Goal: Answer question/provide support: Share knowledge or assist other users

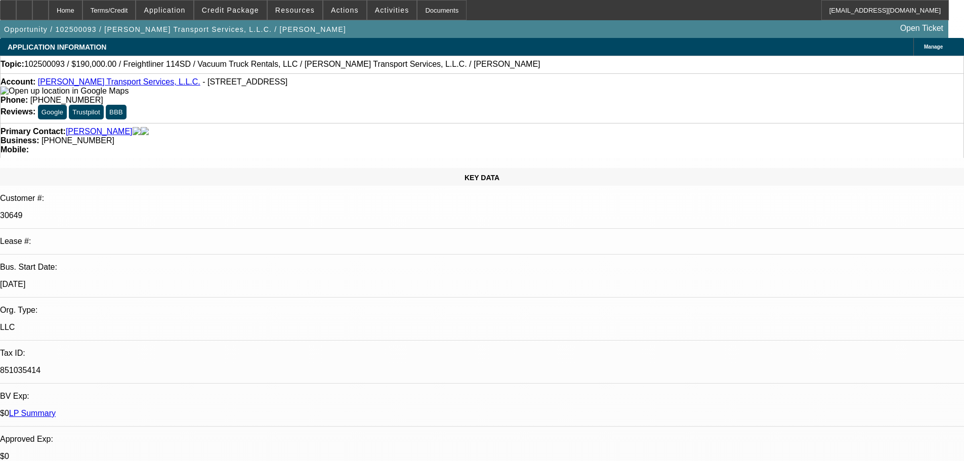
select select "2"
select select "0"
select select "6"
select select "0"
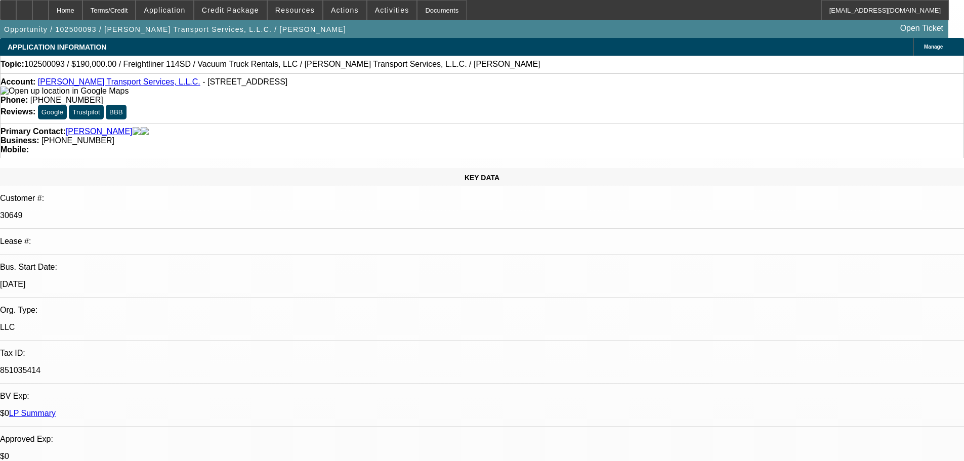
select select "2"
select select "0"
select select "6"
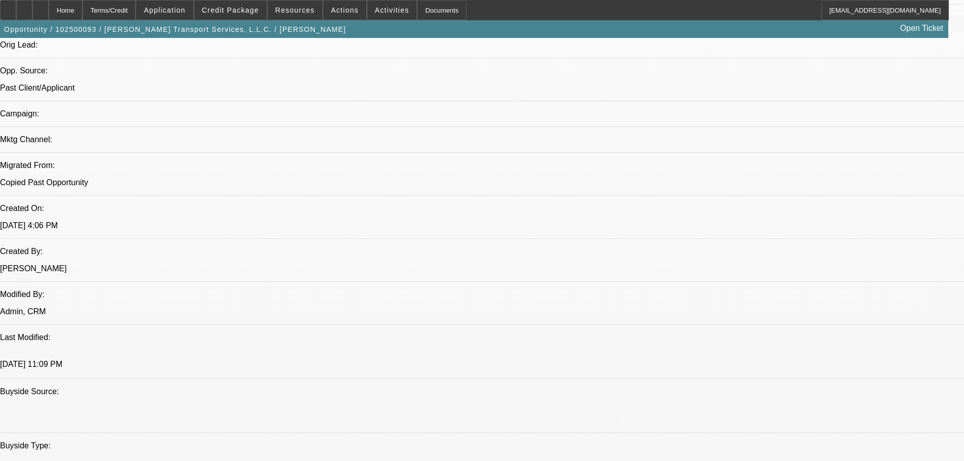
scroll to position [658, 0]
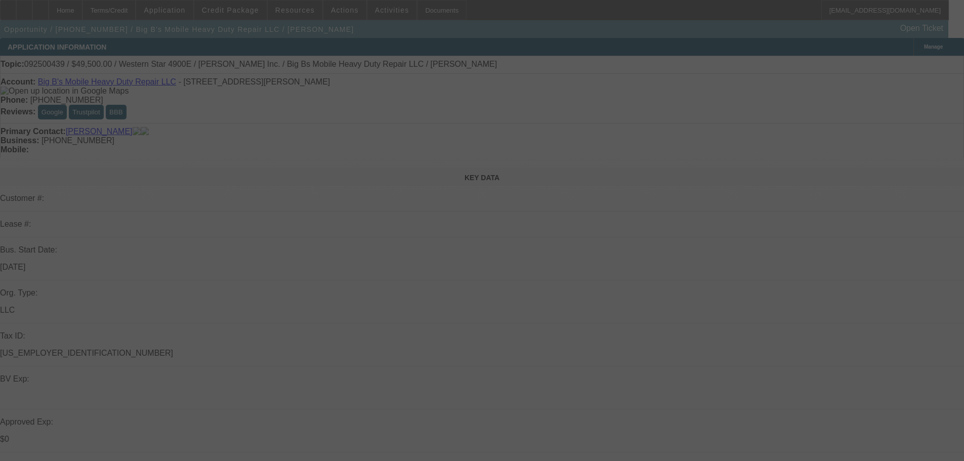
scroll to position [152, 0]
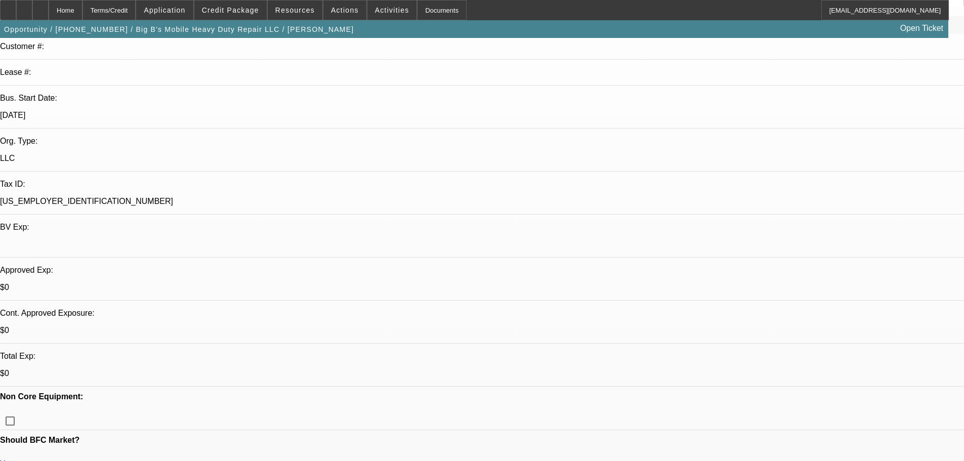
select select "0"
select select "2"
select select "0.1"
select select "4"
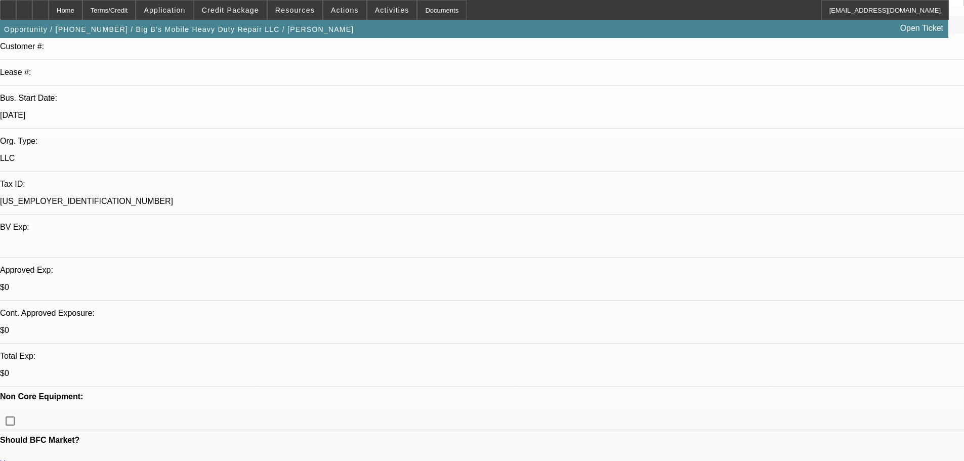
select select "0"
select select "0.1"
select select "4"
select select "0"
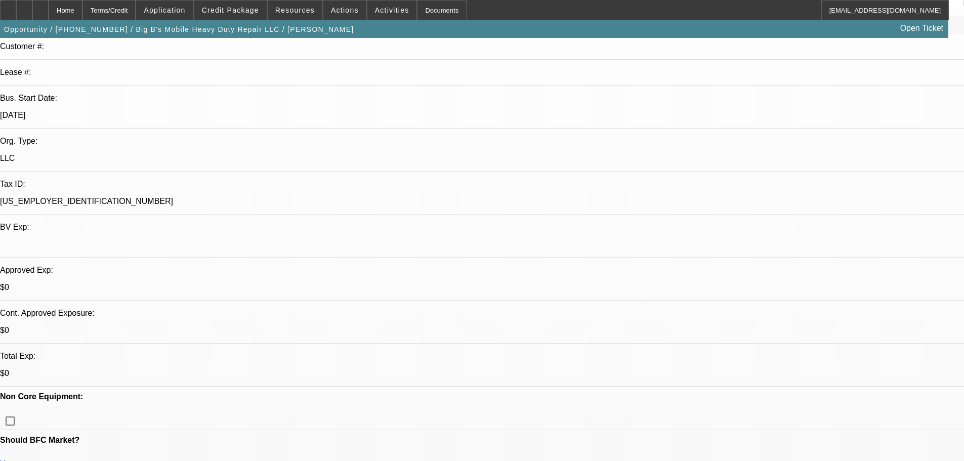
select select "0"
select select "0.1"
select select "4"
select select "0"
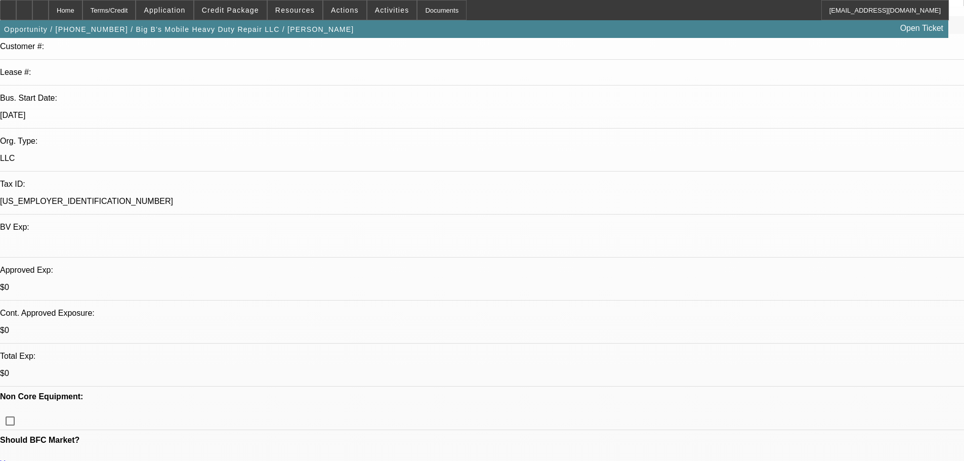
select select "0.1"
select select "4"
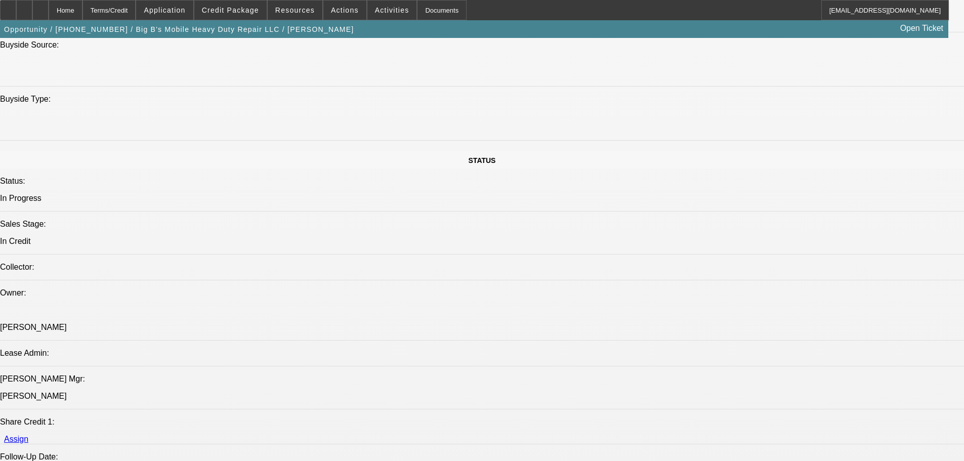
scroll to position [1062, 0]
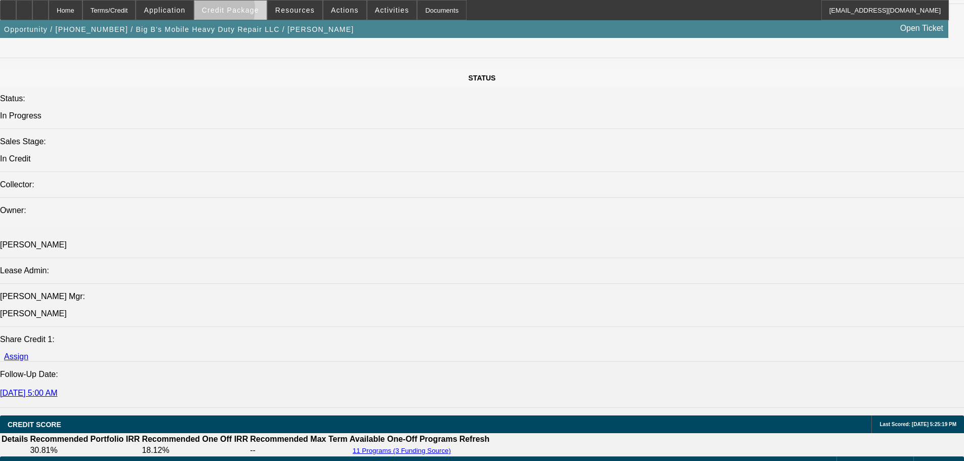
click at [222, 11] on span "Credit Package" at bounding box center [230, 10] width 57 height 8
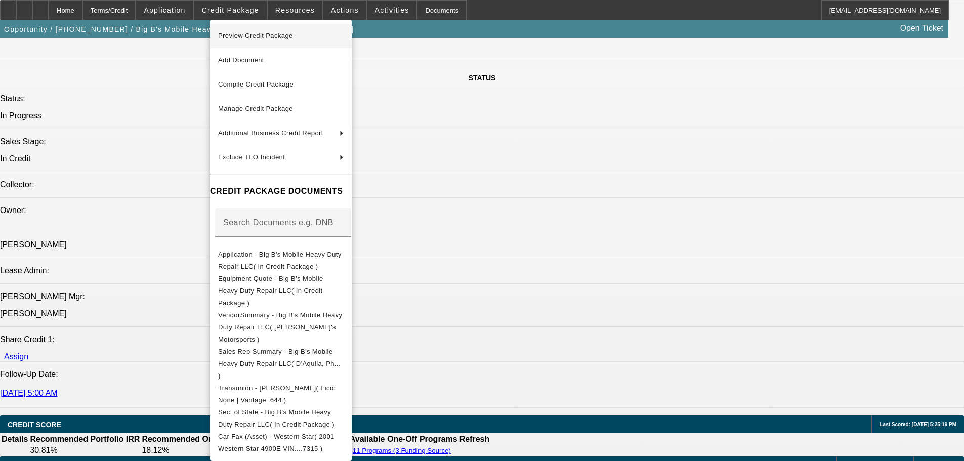
click at [256, 35] on span "Preview Credit Package" at bounding box center [255, 36] width 75 height 8
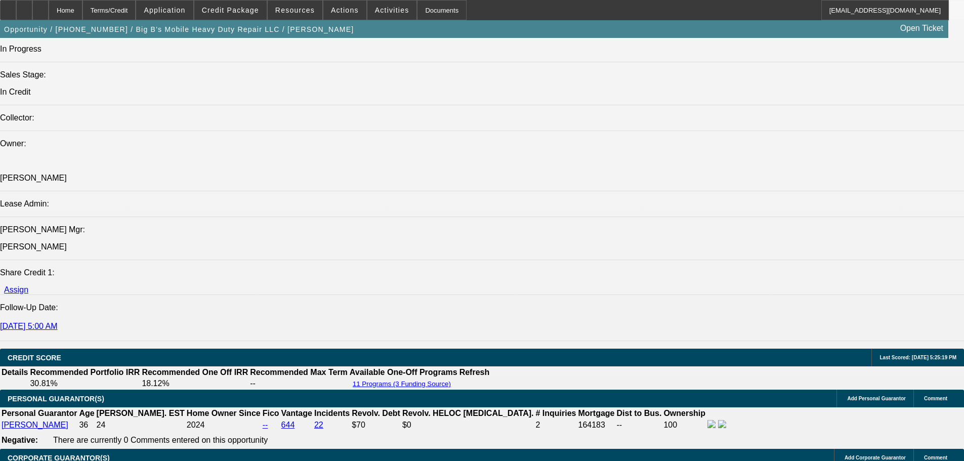
scroll to position [1113, 0]
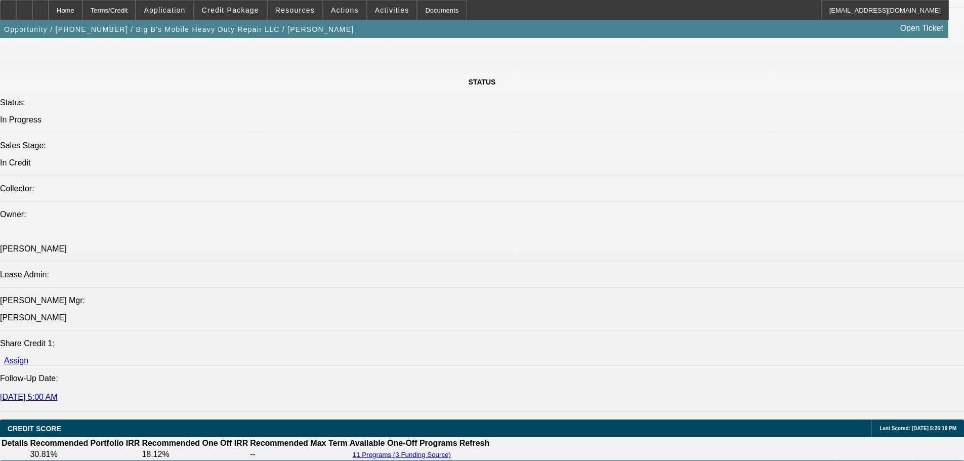
scroll to position [1062, 0]
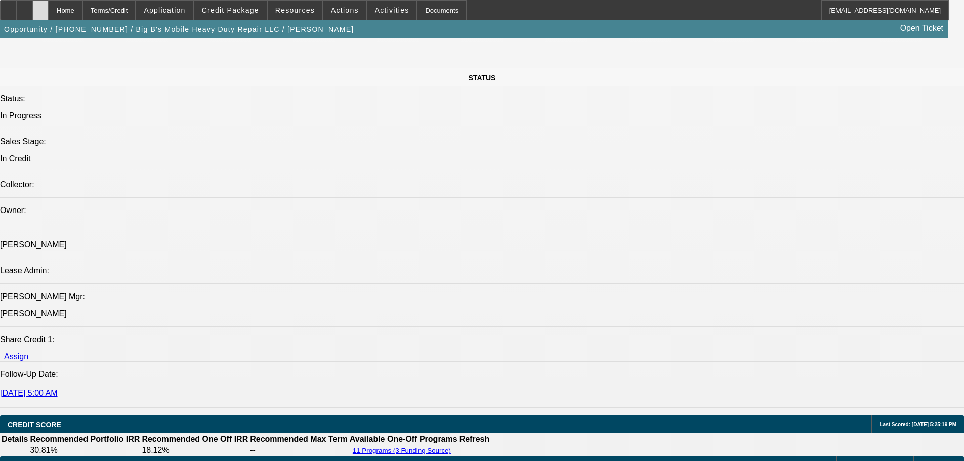
click at [40, 7] on icon at bounding box center [40, 7] width 0 height 0
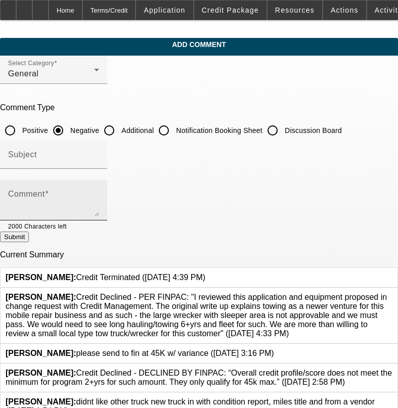
click at [99, 189] on div "Comment" at bounding box center [53, 200] width 91 height 40
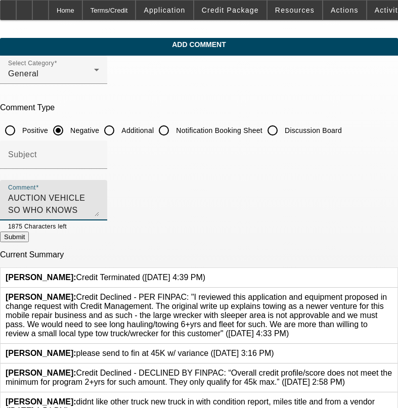
click at [99, 210] on textarea "AUCTION VEHICLE SO WHO KNOWS WHAT OTHER ISSUES ARE WRONG WITH IT, [DEMOGRAPHIC_…" at bounding box center [53, 204] width 91 height 24
click at [99, 208] on textarea "AUCTION VEHICLE SO WHO KNOWS WHAT OTHER ISSUES ARE WRONG WITH IT, [DEMOGRAPHIC_…" at bounding box center [53, 204] width 91 height 24
click at [99, 207] on textarea "AUCTION VEHICLE SO WHO KNOWS WHAT OTHER ISSUES ARE WRONG WITH IT, [DEMOGRAPHIC_…" at bounding box center [53, 204] width 91 height 24
click at [99, 207] on textarea "AUCTION VEHICLE SO WHO KNOWS WHAT OTHER ISSUES ARE WRONG WITH IT, 25 YEAR OLD T…" at bounding box center [53, 204] width 91 height 24
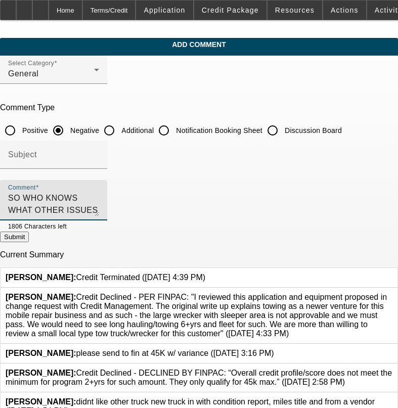
click at [99, 209] on textarea "AUCTION VEHICLE SO WHO KNOWS WHAT OTHER ISSUES ARE WRONG WITH IT, 25 YEAR OLD T…" at bounding box center [53, 204] width 91 height 24
click at [99, 210] on textarea "AUCTION VEHICLE SO WHO KNOWS WHAT OTHER ISSUES ARE WRONG WITH IT, 25 YEAR OLD T…" at bounding box center [53, 204] width 91 height 24
click at [99, 198] on textarea "AUCTION VEHICLE SO WHO KNOWS WHAT OTHER ISSUES ARE WRONG WITH IT, 25 YEAR OLD T…" at bounding box center [53, 204] width 91 height 24
click at [99, 197] on textarea "AUCTION VEHICLE SO WHO KNOWS WHAT OTHER ISSUES ARE WRONG WITH IT, 25 YEAR OLD T…" at bounding box center [53, 204] width 91 height 24
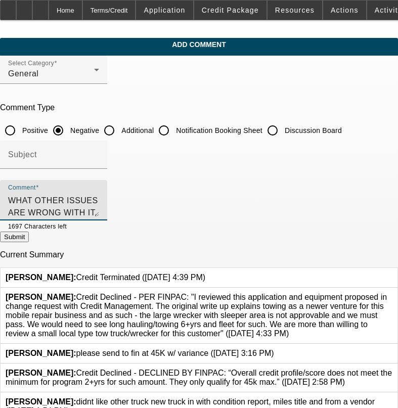
type textarea "AUCTION VEHICLE SO WHO KNOWS WHAT OTHER ISSUES ARE WRONG WITH IT, [DEMOGRAPHIC_…"
click at [29, 236] on button "Submit" at bounding box center [14, 237] width 29 height 11
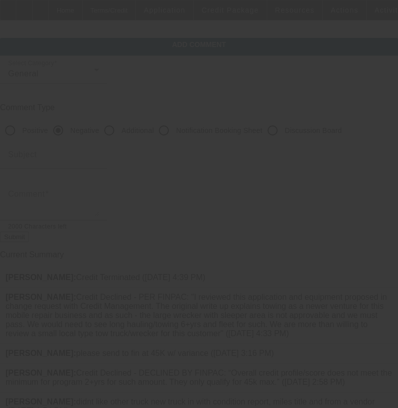
scroll to position [0, 0]
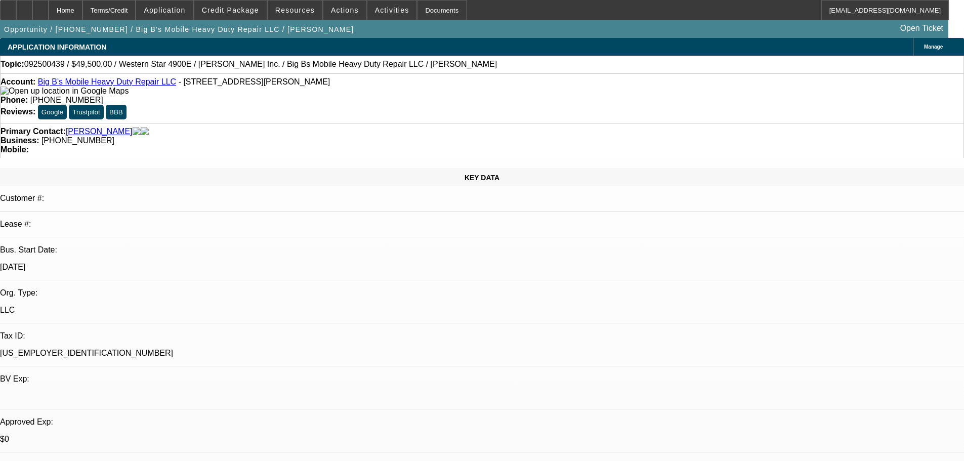
select select "0"
select select "2"
select select "0.1"
select select "4"
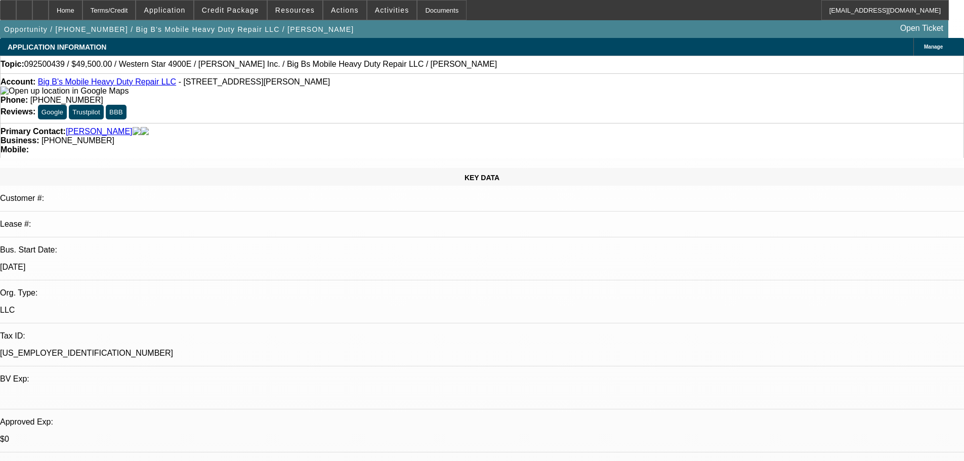
select select "0"
select select "0.1"
select select "4"
select select "0"
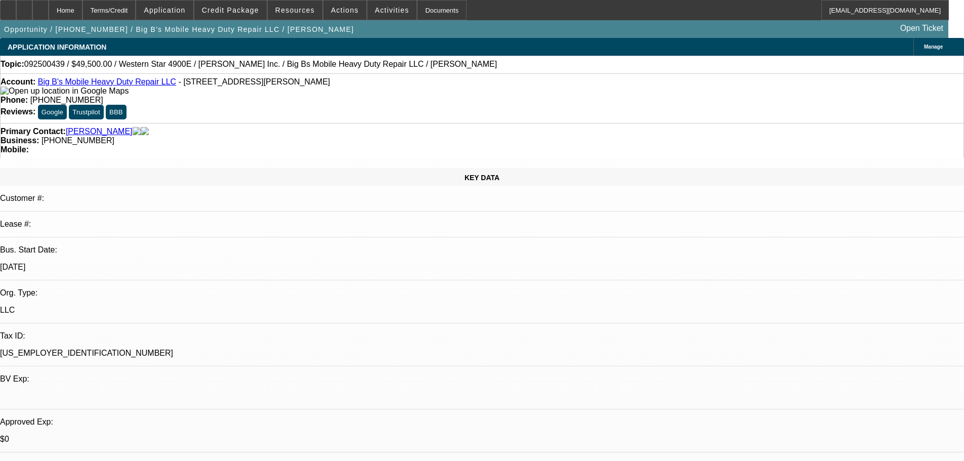
select select "0"
select select "0.1"
select select "4"
select select "0"
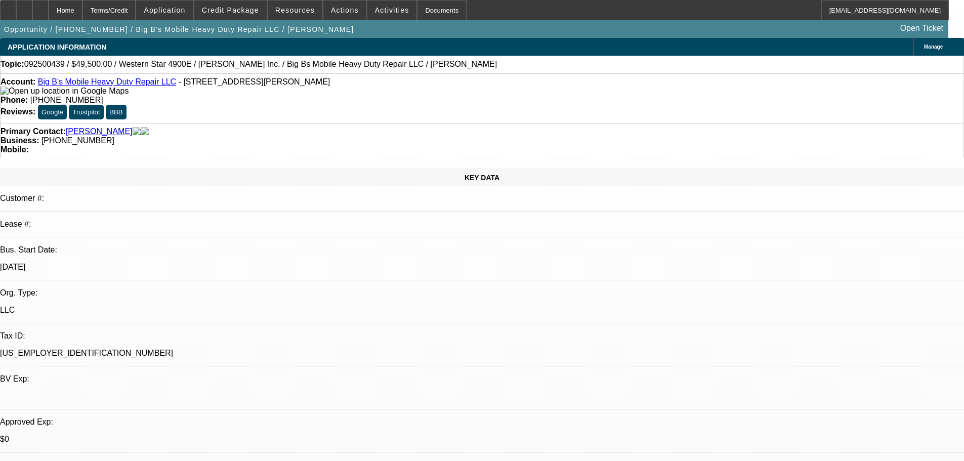
select select "0.1"
select select "4"
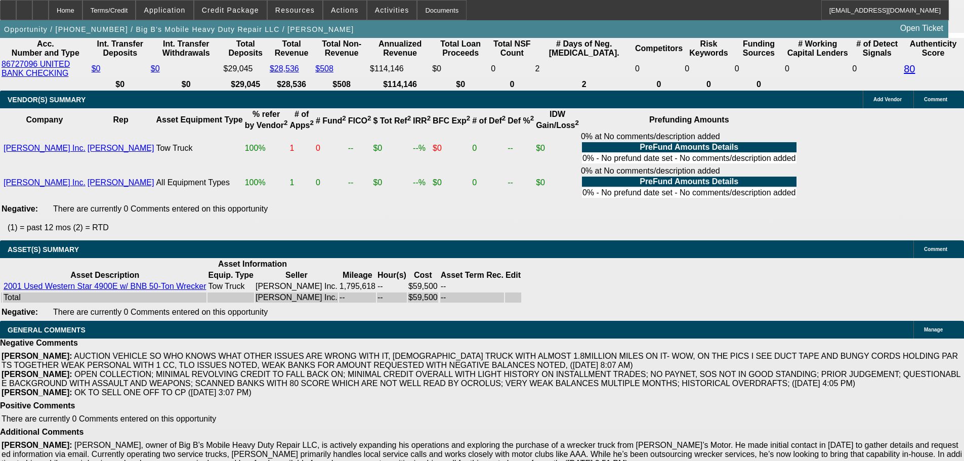
scroll to position [1929, 0]
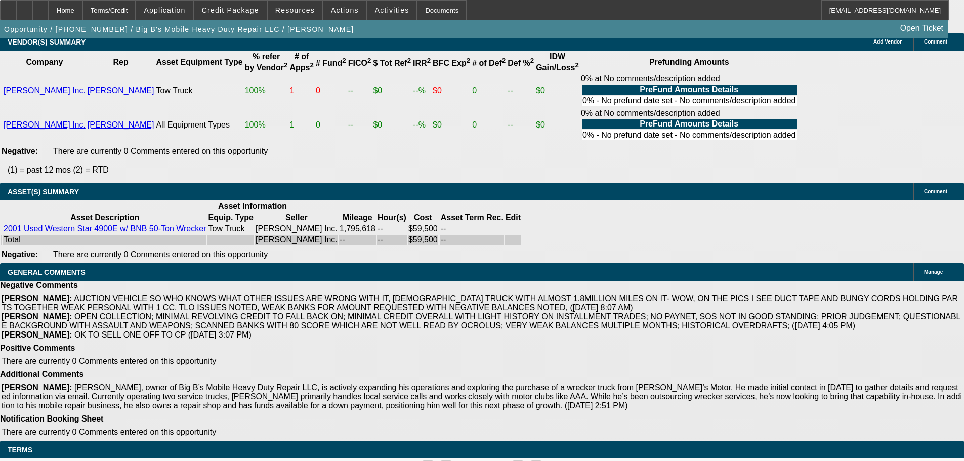
select select "4"
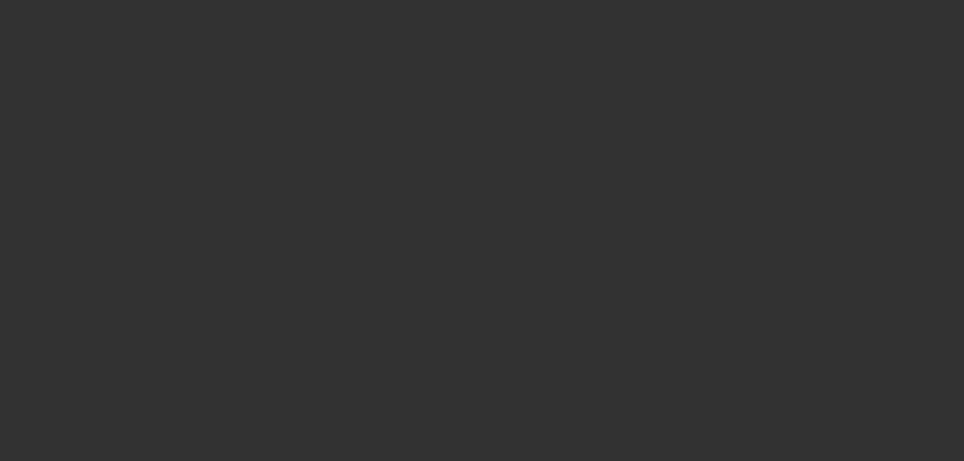
scroll to position [0, 0]
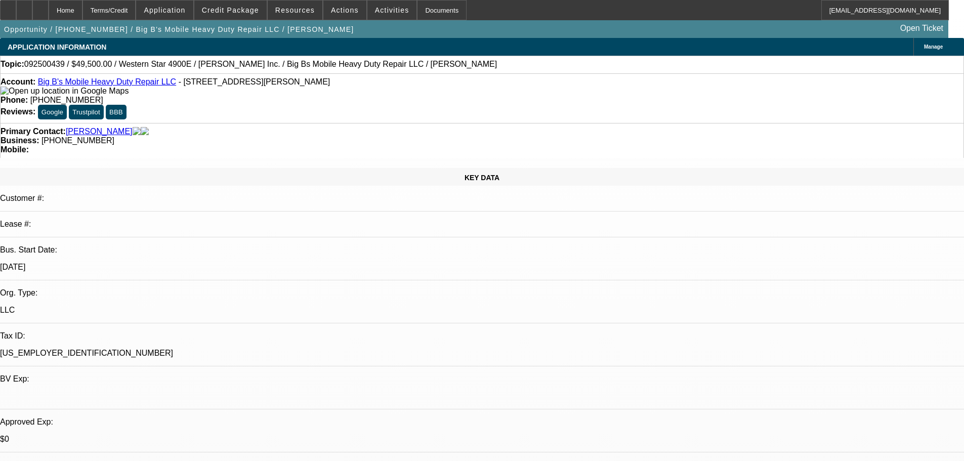
type textarea "SORRY BUT TOO MANY NEGATIVES ON THIS DEAL TO GET COMFORTABLE WITH INCLUDING WEA…"
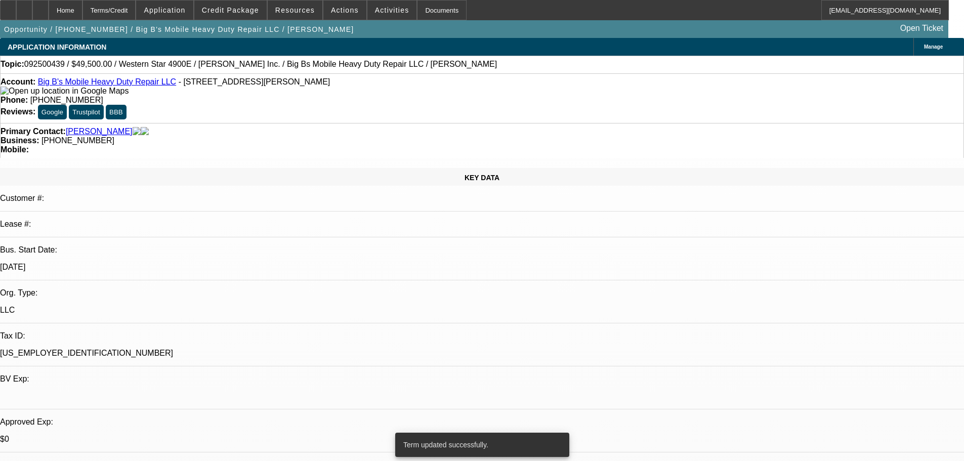
select select "0"
select select "2"
select select "0.1"
select select "4"
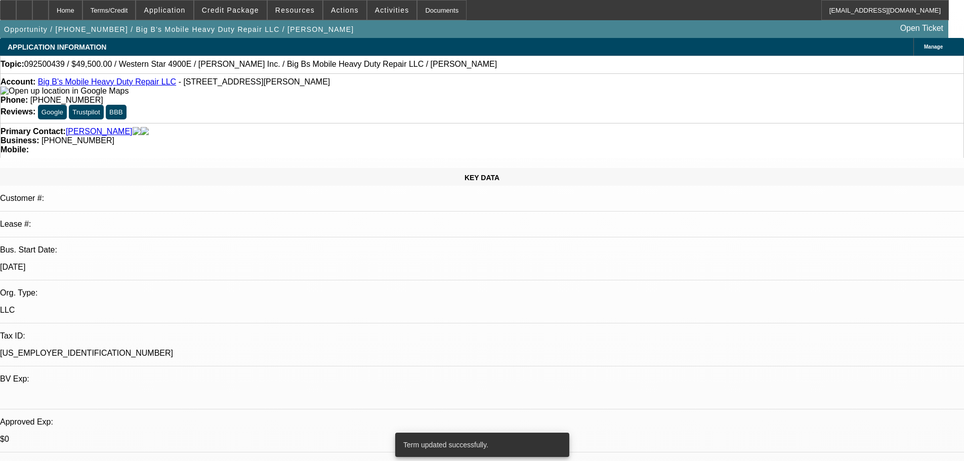
select select "0"
select select "0.1"
select select "4"
select select "0"
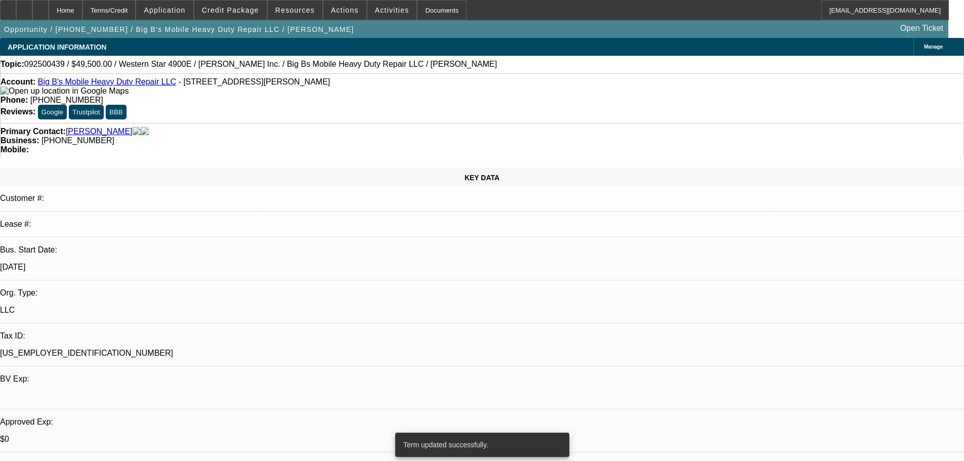
select select "0"
select select "0.1"
select select "4"
select select "0"
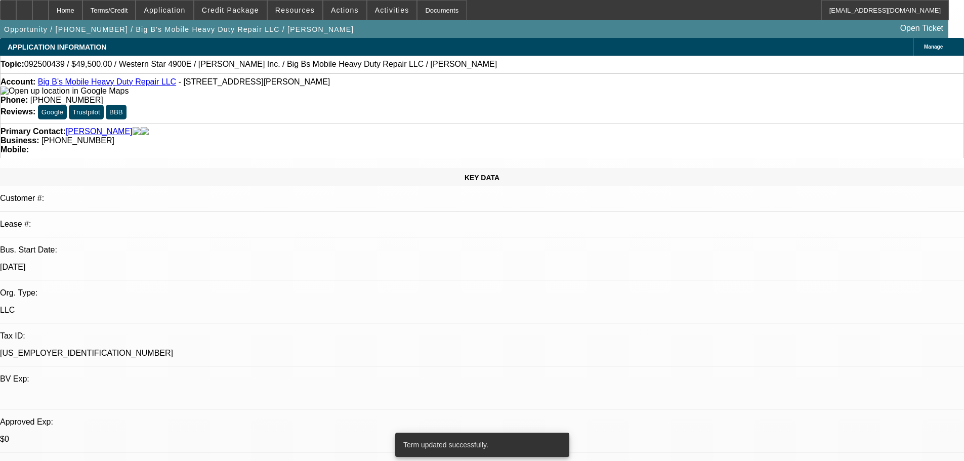
select select "0.1"
select select "4"
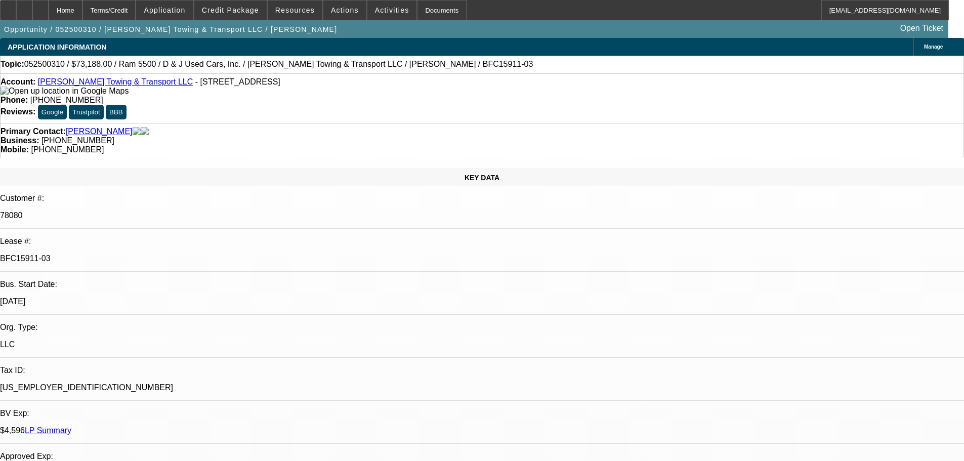
select select "0"
select select "6"
select select "0"
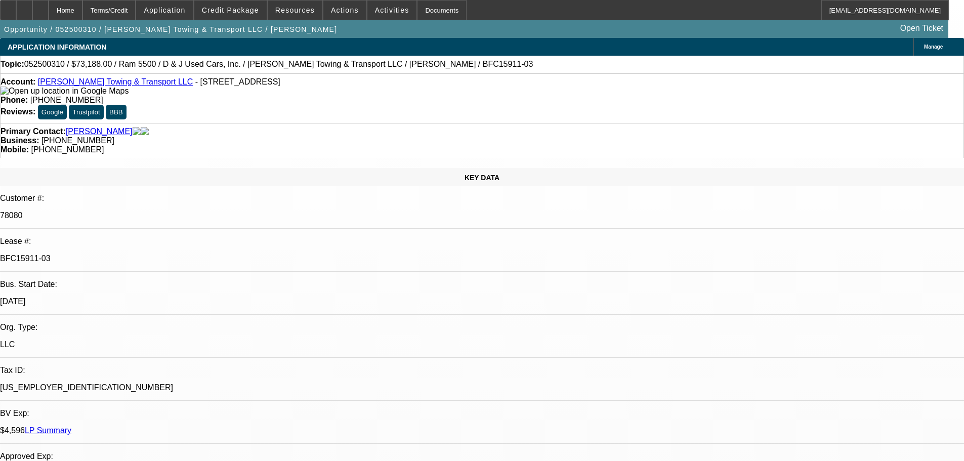
select select "0"
select select "6"
select select "0"
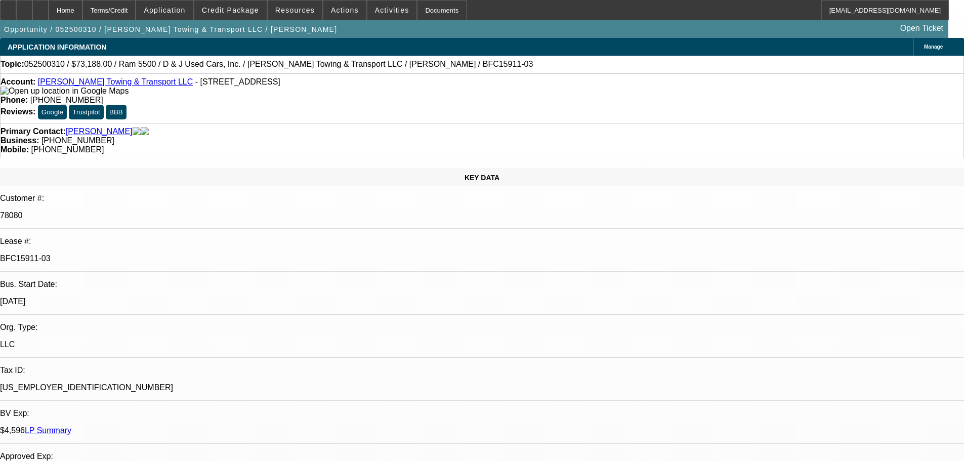
select select "0"
select select "6"
select select "0"
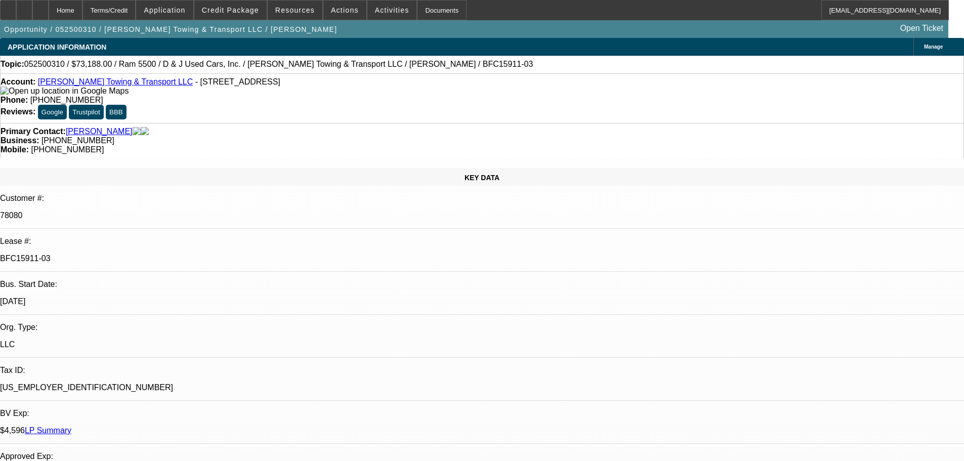
select select "6"
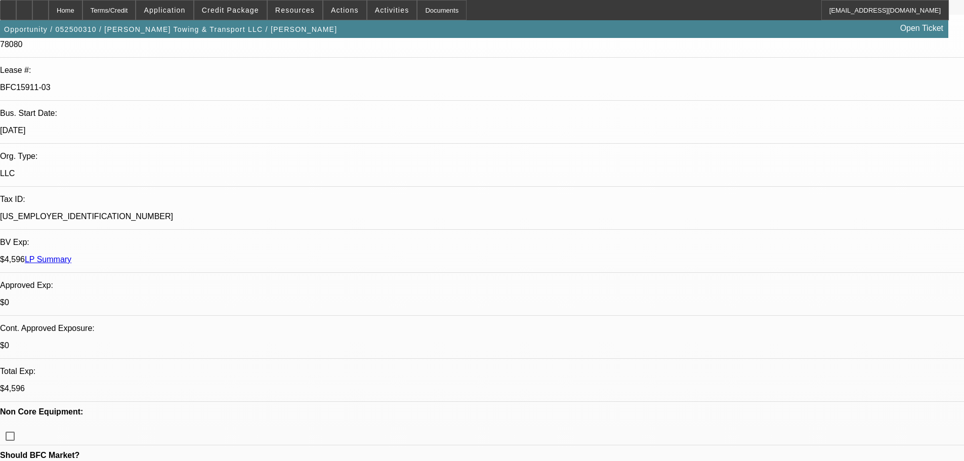
scroll to position [152, 0]
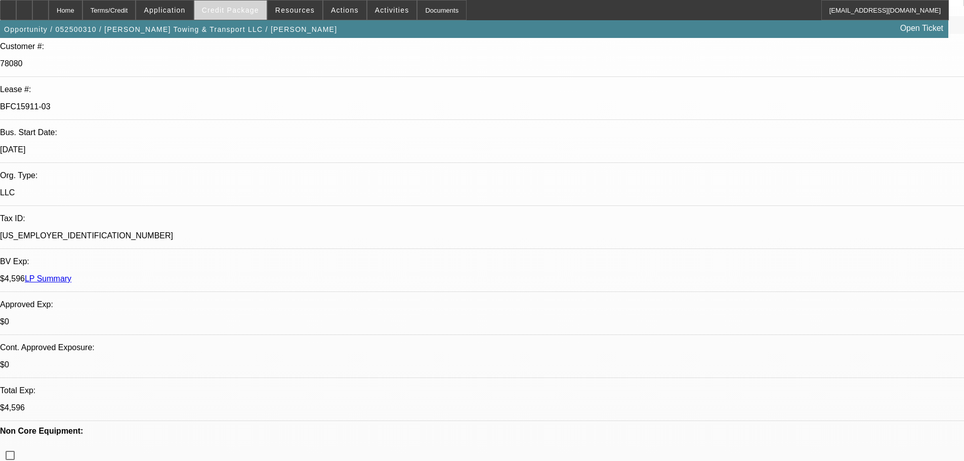
click at [249, 4] on span at bounding box center [230, 10] width 72 height 24
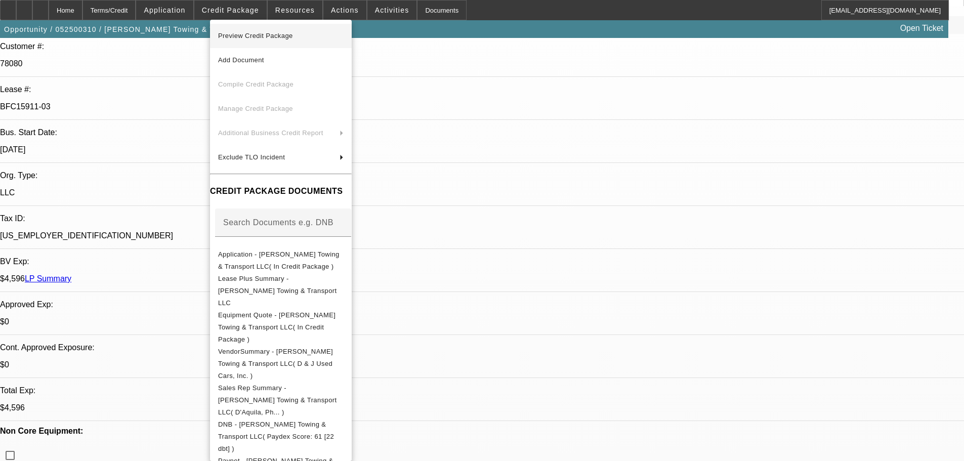
click at [250, 33] on span "Preview Credit Package" at bounding box center [255, 36] width 75 height 8
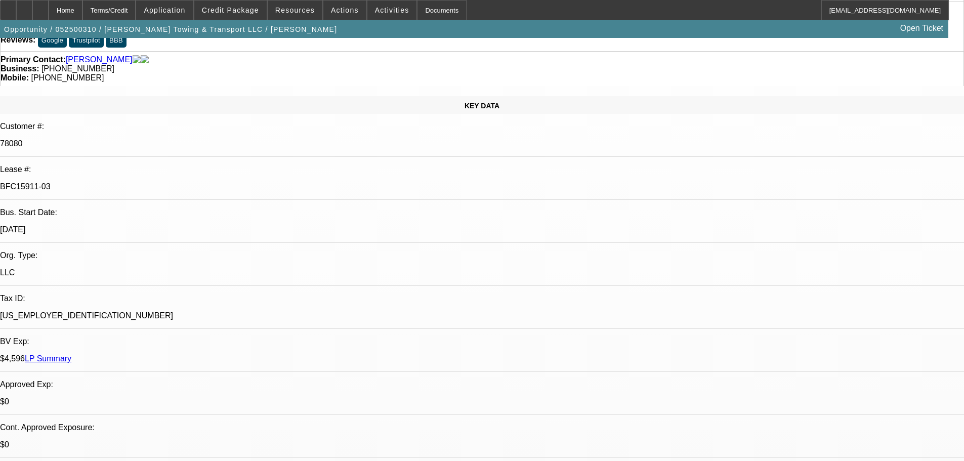
scroll to position [0, 0]
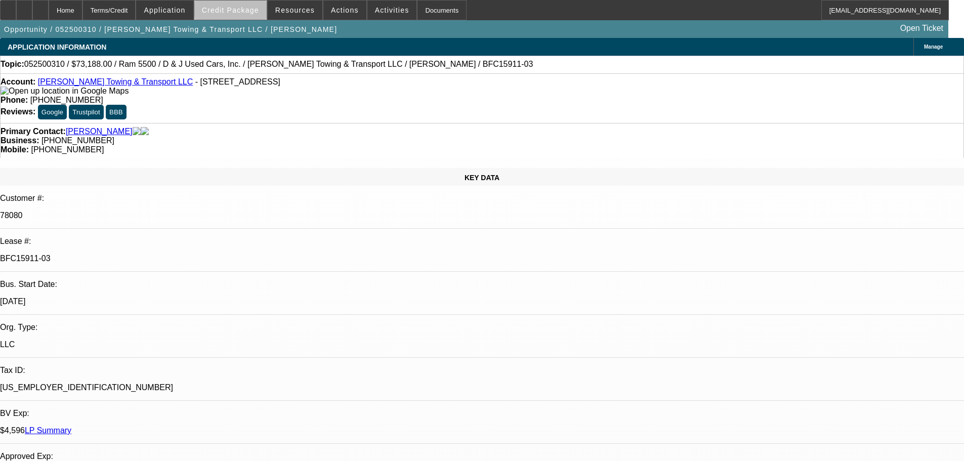
click at [251, 9] on span "Credit Package" at bounding box center [230, 10] width 57 height 8
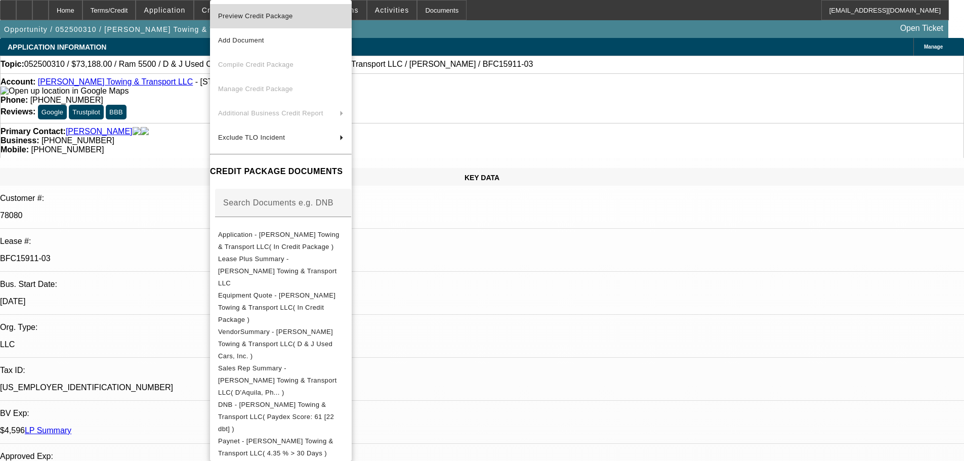
click at [258, 19] on span "Preview Credit Package" at bounding box center [255, 16] width 75 height 8
